Goal: Entertainment & Leisure: Consume media (video, audio)

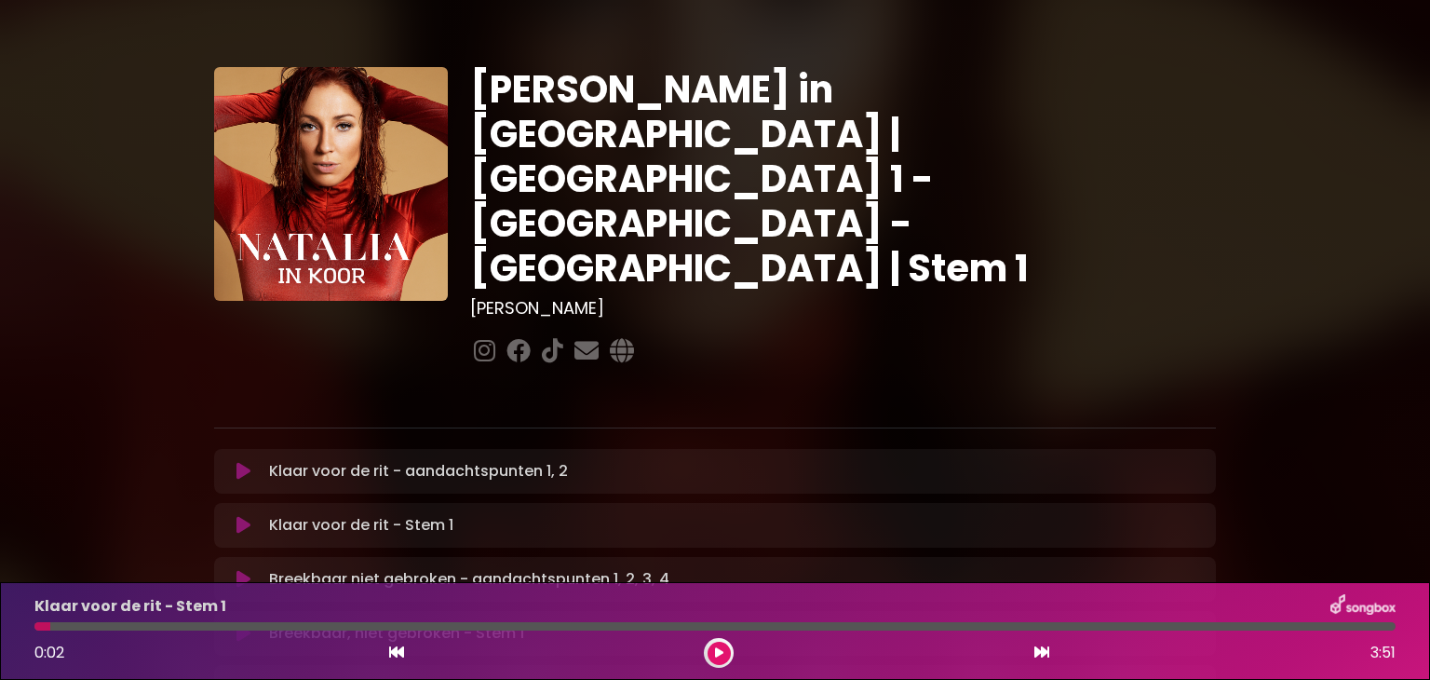
click at [340, 568] on font "Breekbaar niet gebroken - aandachtspunten 1, 2, 3, 4" at bounding box center [469, 578] width 400 height 21
click at [239, 570] on icon at bounding box center [244, 579] width 14 height 19
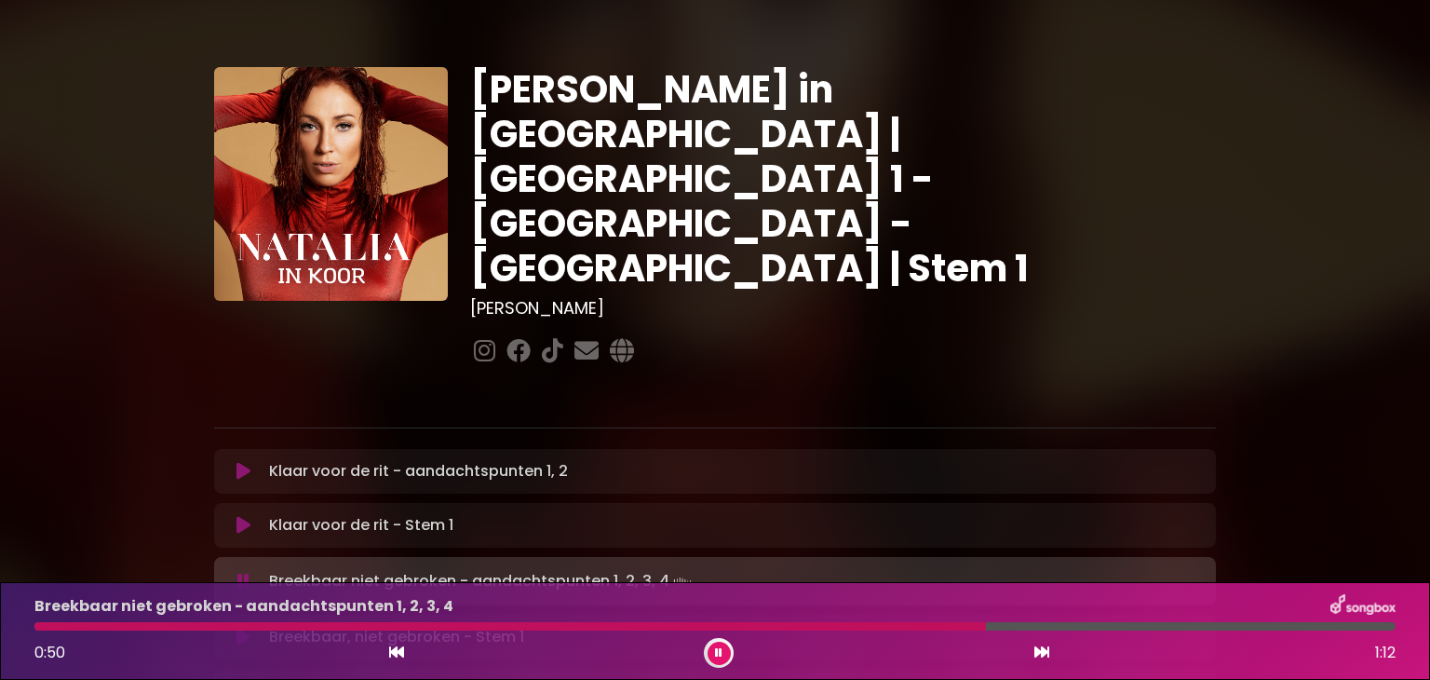
click at [671, 625] on div at bounding box center [510, 626] width 952 height 8
click at [714, 650] on button at bounding box center [719, 653] width 23 height 23
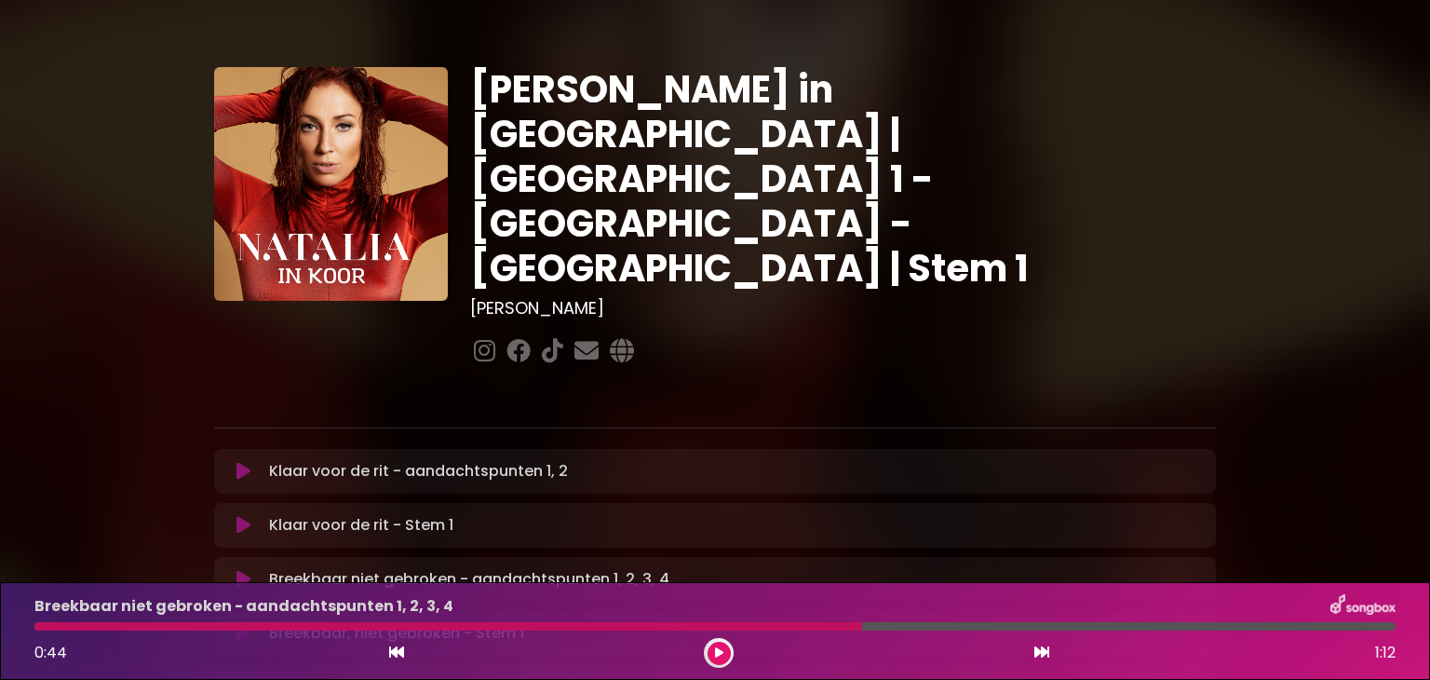
click at [790, 627] on div at bounding box center [448, 626] width 828 height 8
click at [785, 627] on div at bounding box center [448, 626] width 828 height 8
click at [773, 625] on div at bounding box center [448, 626] width 828 height 8
click at [720, 623] on div at bounding box center [448, 626] width 828 height 8
click at [717, 650] on icon at bounding box center [719, 652] width 8 height 11
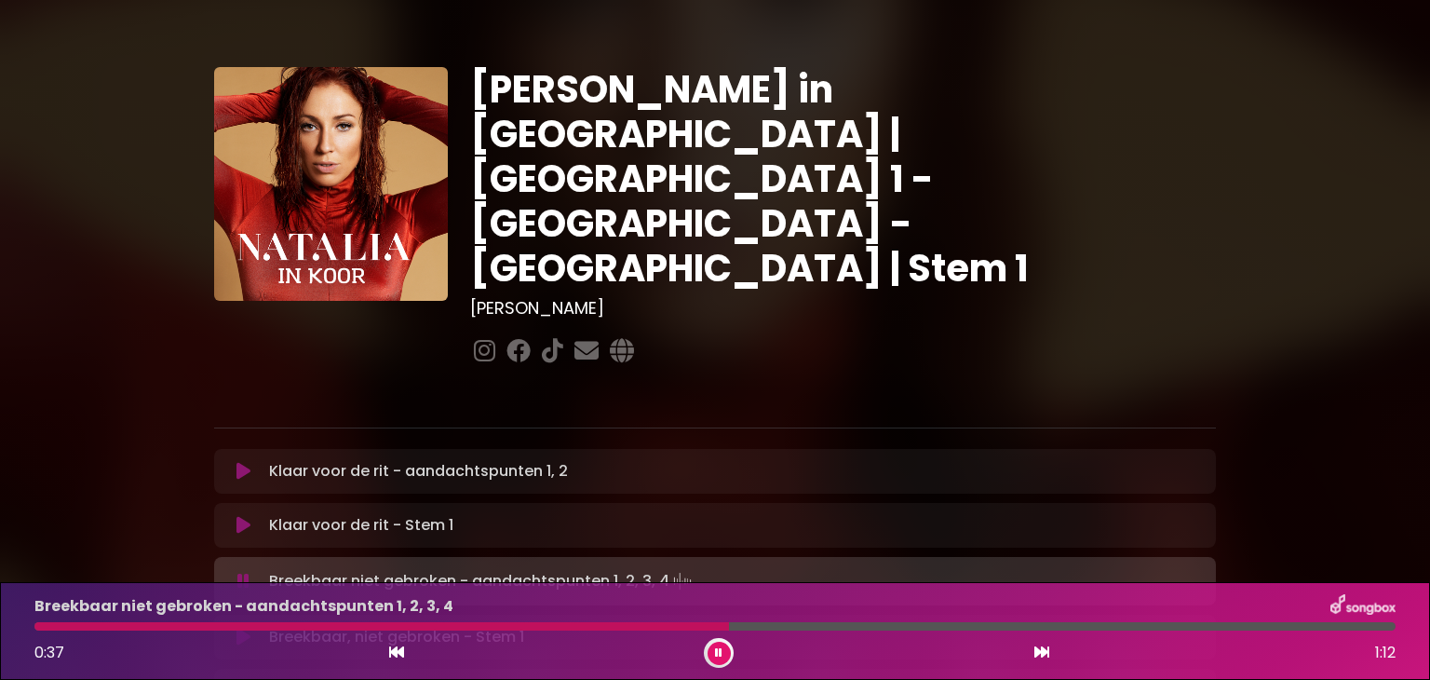
click at [717, 650] on icon at bounding box center [718, 652] width 7 height 11
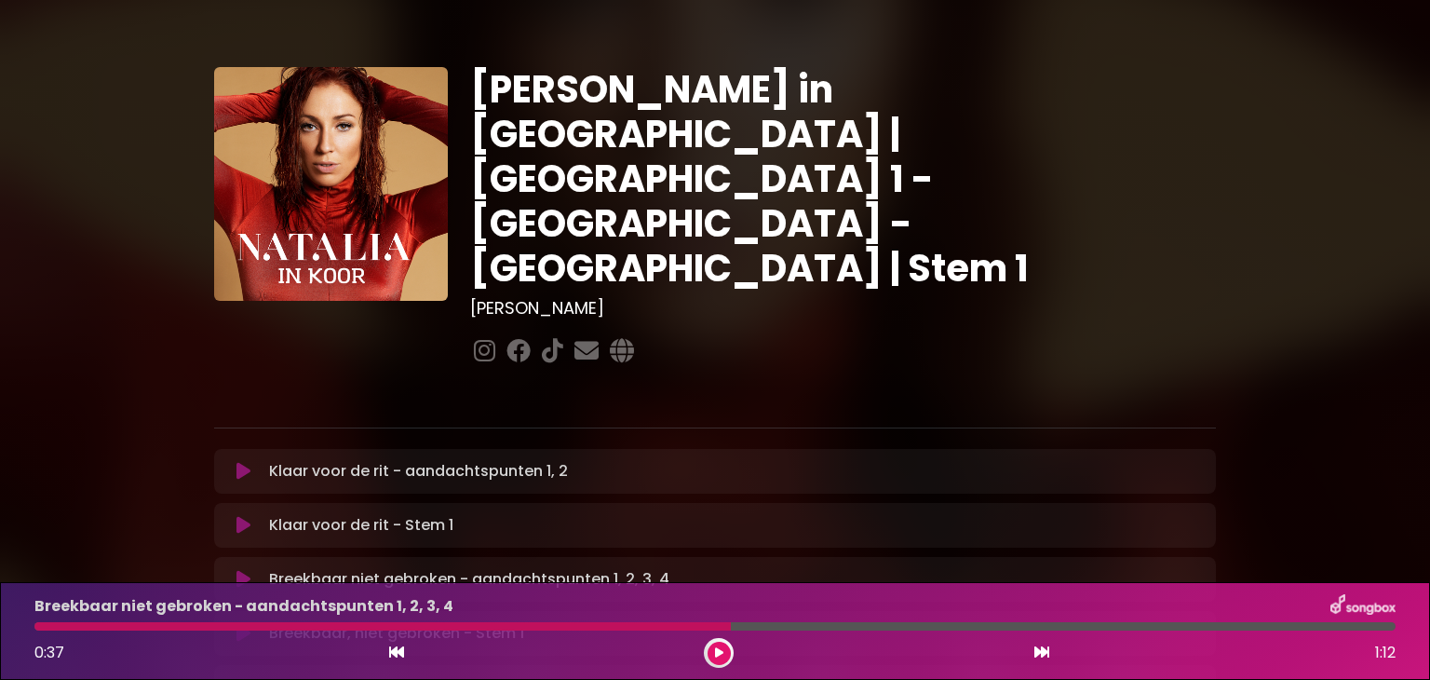
click at [717, 650] on icon at bounding box center [719, 652] width 8 height 11
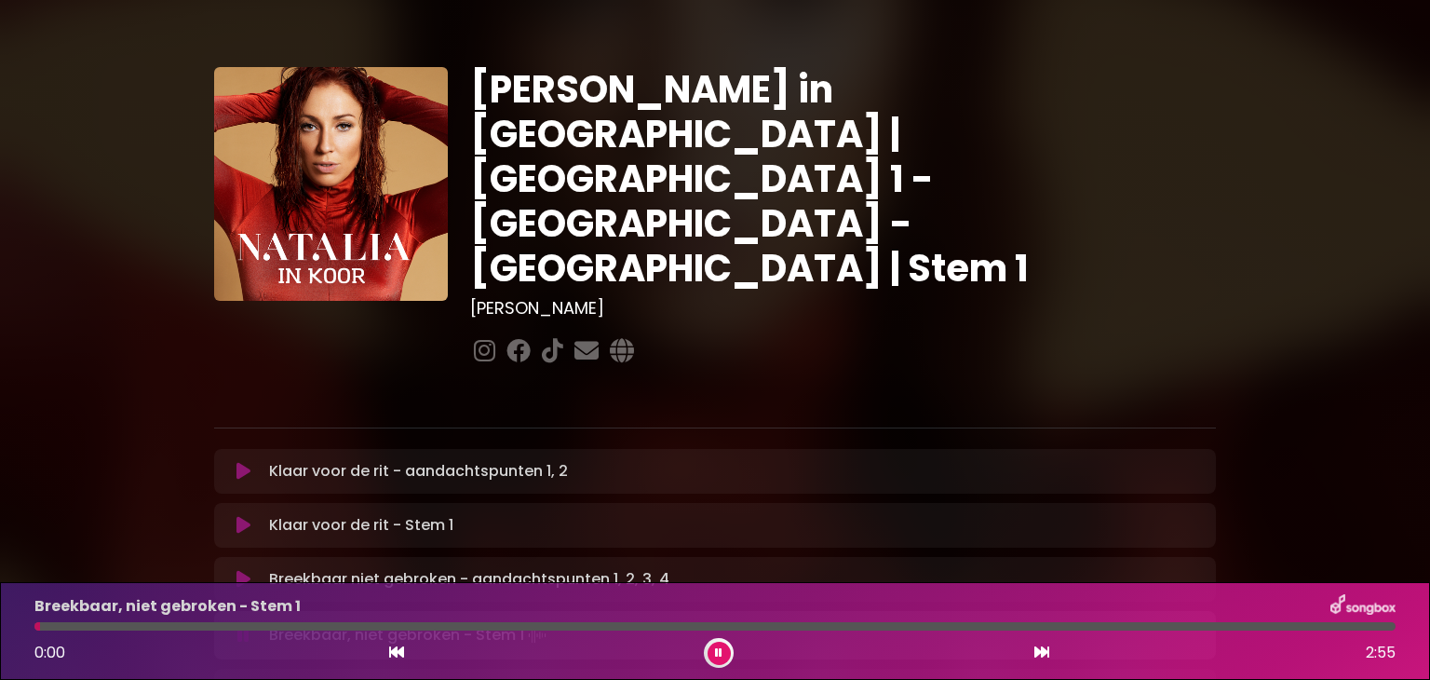
click at [716, 653] on icon at bounding box center [718, 652] width 7 height 11
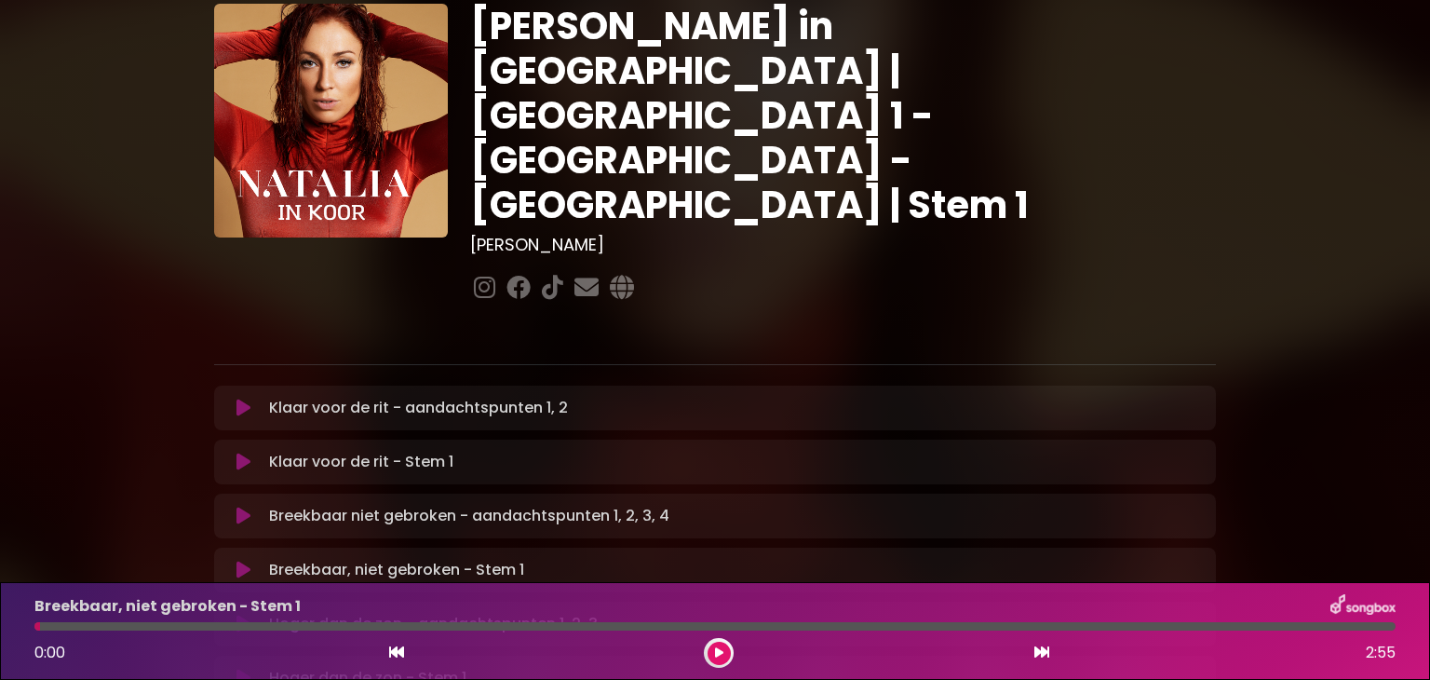
scroll to position [93, 0]
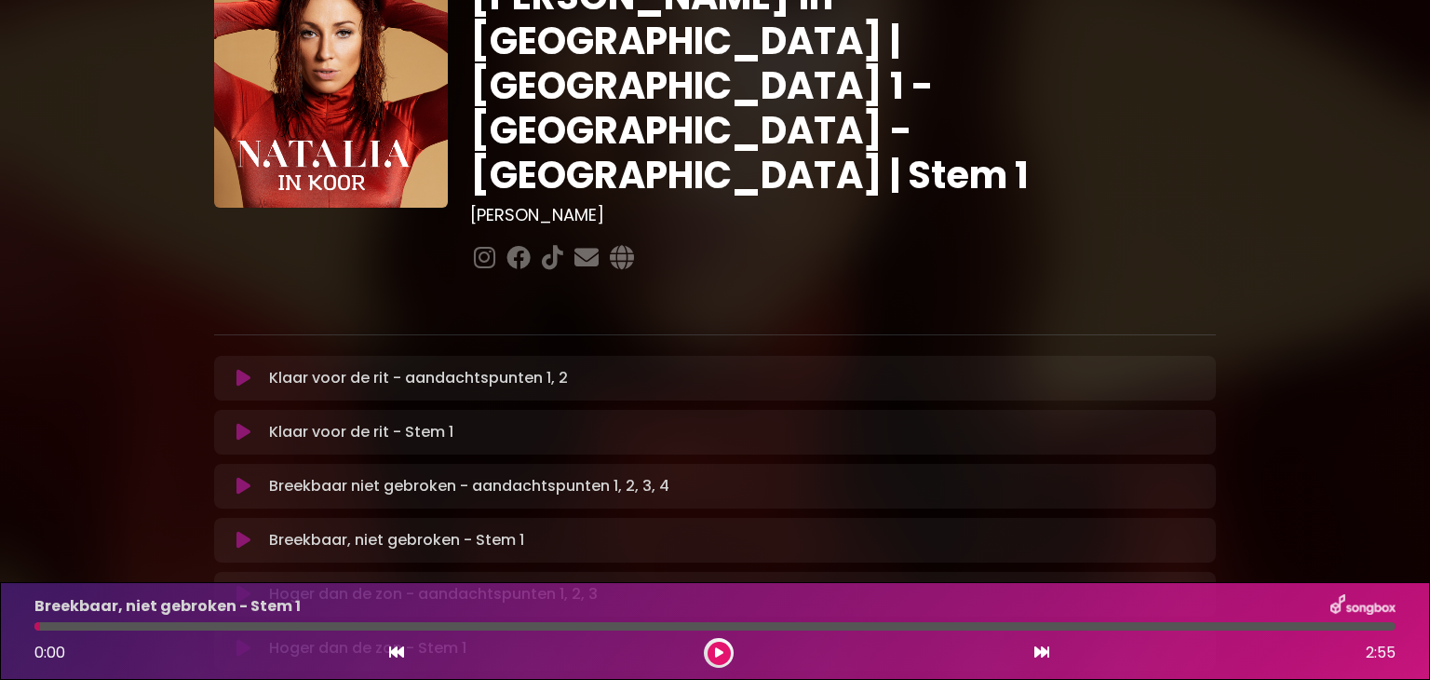
click at [390, 583] on font "Hoger dan de zon - aandachtspunten 1, 2, 3" at bounding box center [433, 593] width 329 height 21
click at [247, 585] on icon at bounding box center [244, 594] width 14 height 19
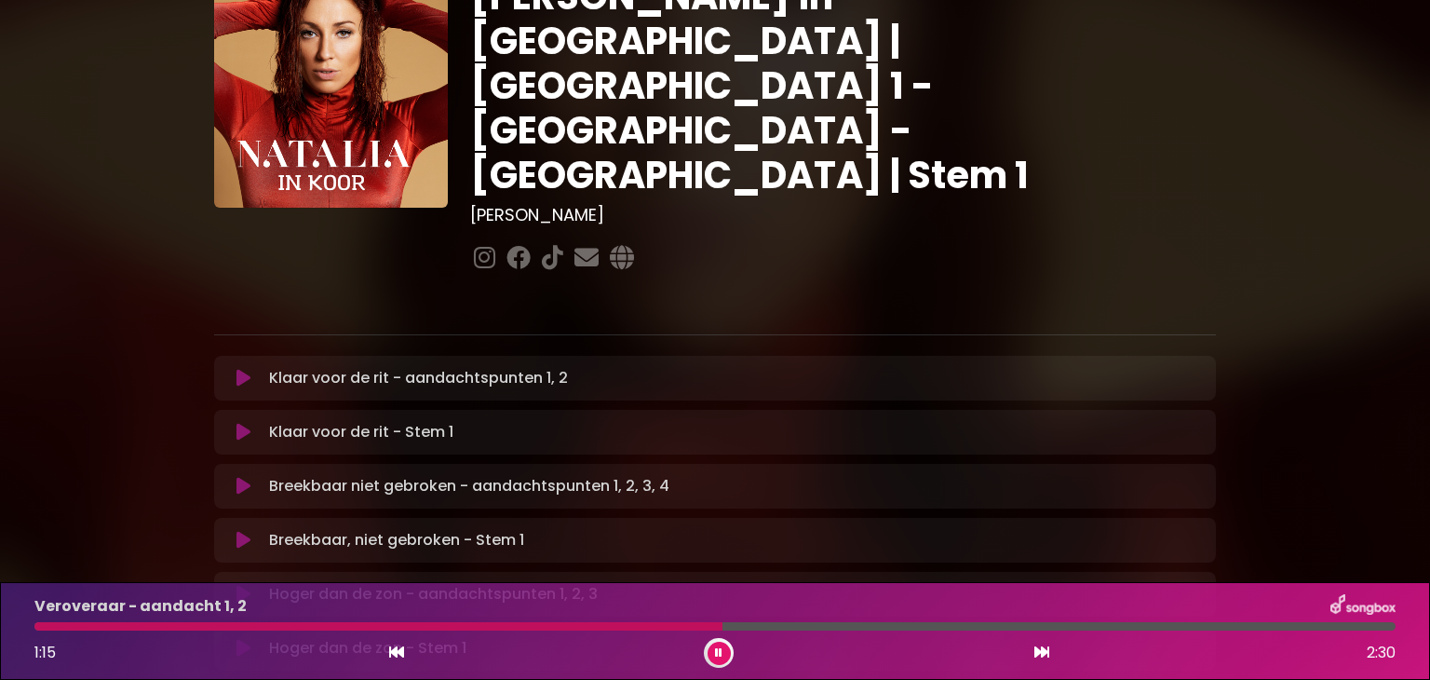
click at [711, 653] on button at bounding box center [719, 653] width 23 height 23
